Goal: Task Accomplishment & Management: Manage account settings

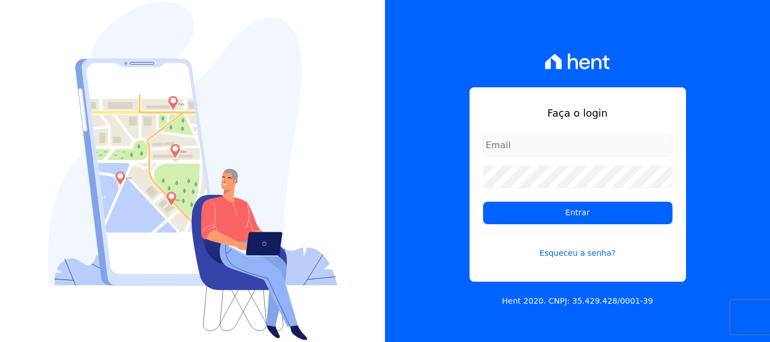
click at [522, 139] on input "email" at bounding box center [577, 145] width 189 height 23
type input "[EMAIL_ADDRESS][DOMAIN_NAME]"
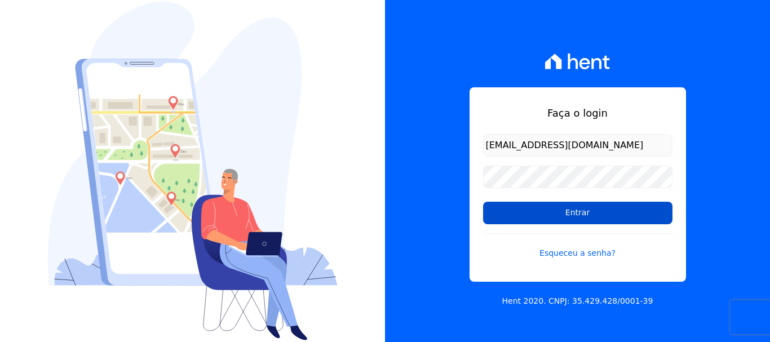
click at [582, 215] on input "Entrar" at bounding box center [577, 213] width 189 height 23
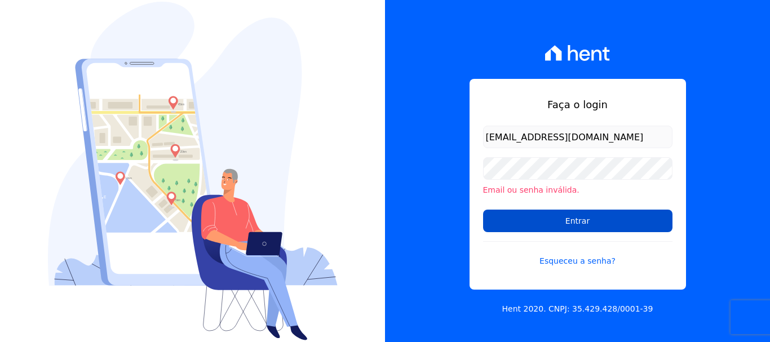
click at [581, 224] on input "Entrar" at bounding box center [577, 221] width 189 height 23
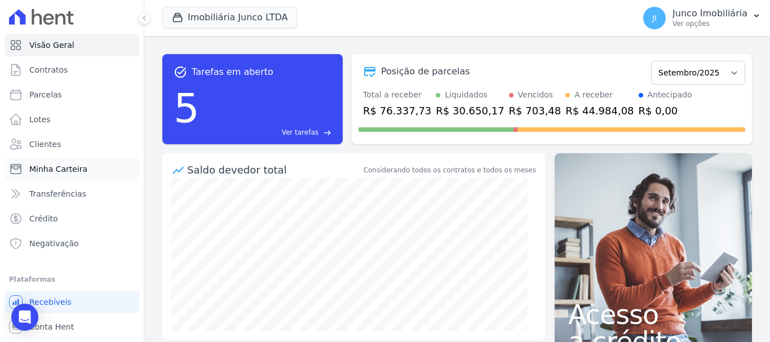
click at [55, 167] on span "Minha Carteira" at bounding box center [58, 168] width 58 height 11
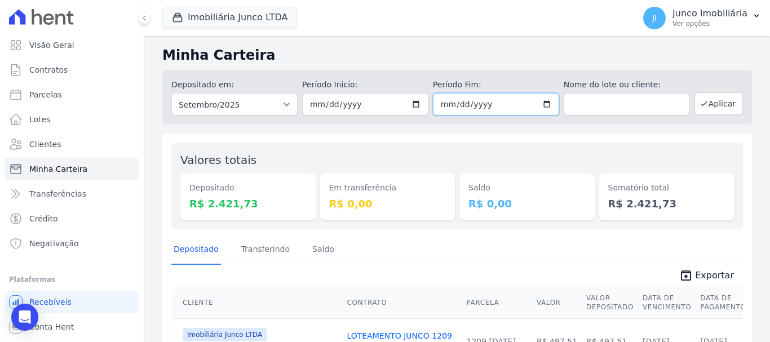
click at [543, 103] on input "2025-09-30" at bounding box center [496, 104] width 126 height 23
type input "2025-09-01"
click at [715, 105] on button "Aplicar" at bounding box center [719, 103] width 48 height 23
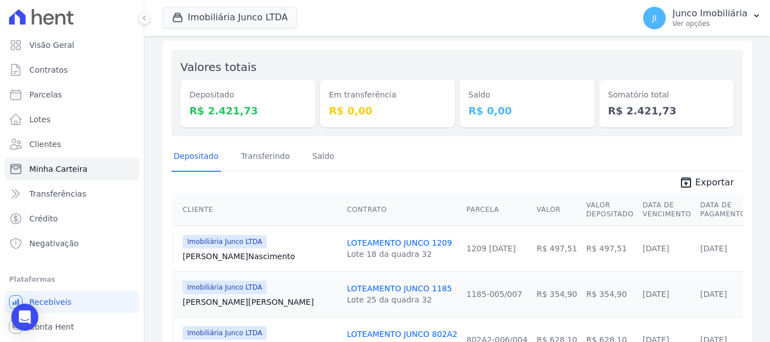
scroll to position [92, 0]
click at [710, 184] on span "Exportar" at bounding box center [714, 183] width 39 height 14
click at [702, 21] on p "Ver opções" at bounding box center [710, 23] width 75 height 9
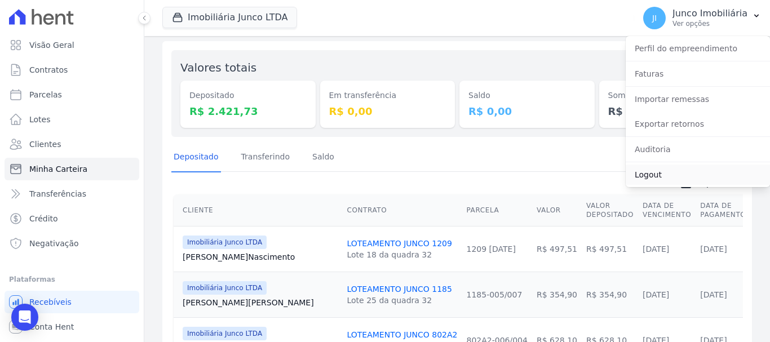
click at [653, 175] on link "Logout" at bounding box center [698, 175] width 144 height 20
